Goal: Task Accomplishment & Management: Manage account settings

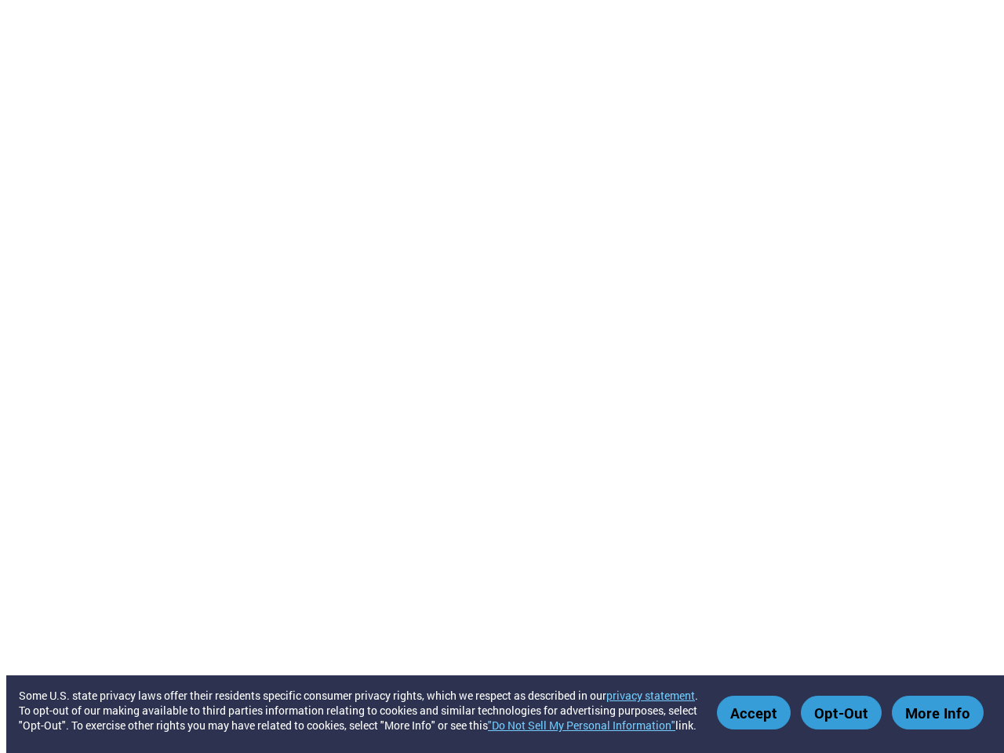
click at [589, 725] on link ""Do Not Sell My Personal Information"" at bounding box center [581, 725] width 187 height 15
click at [757, 712] on button "Accept" at bounding box center [754, 713] width 74 height 34
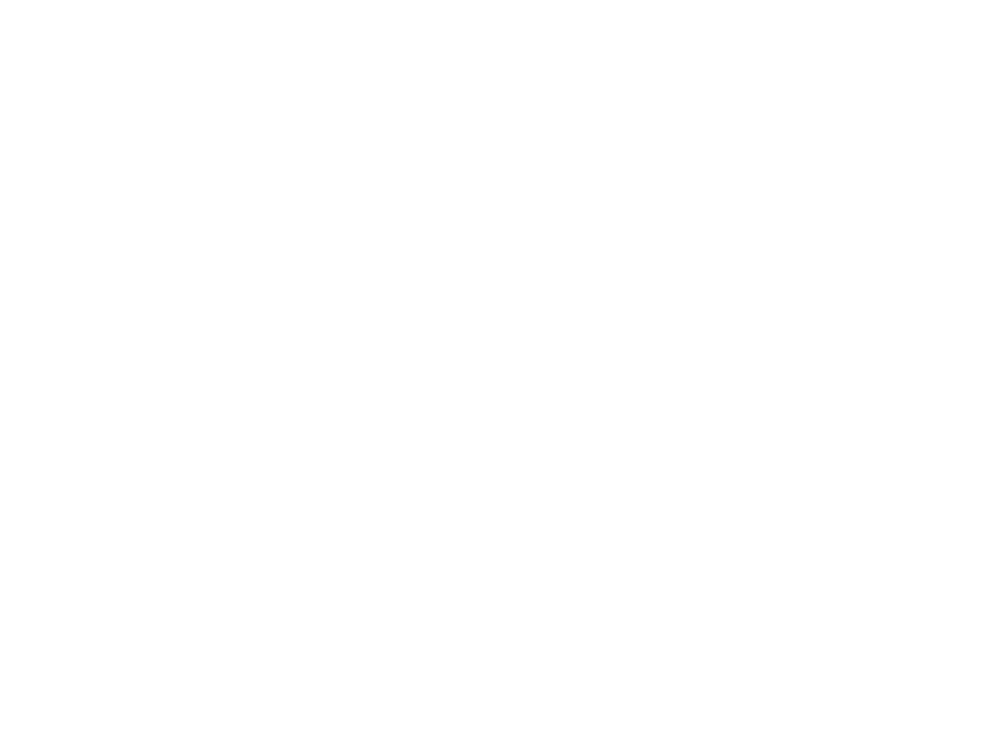
click at [843, 712] on button "Opt-Out" at bounding box center [841, 713] width 81 height 34
click at [938, 6] on html "Some U.S. state privacy laws offer their residents specific consumer privacy ri…" at bounding box center [502, 3] width 1004 height 6
